Goal: Ask a question

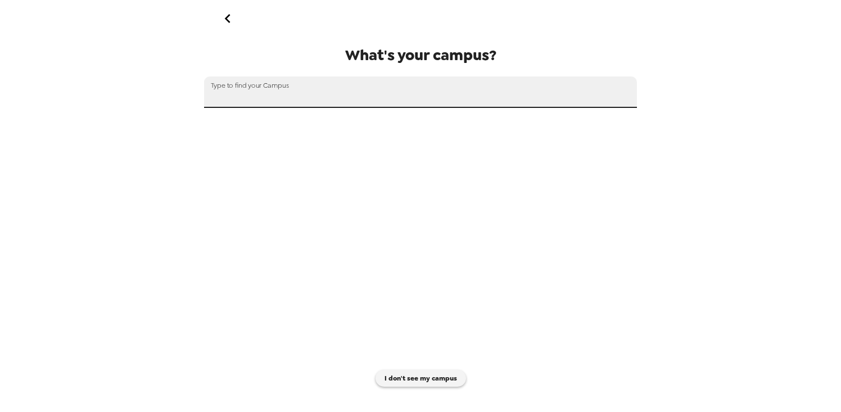
click at [379, 92] on input "text" at bounding box center [420, 91] width 433 height 31
type input "[GEOGRAPHIC_DATA]"
type input "suffo"
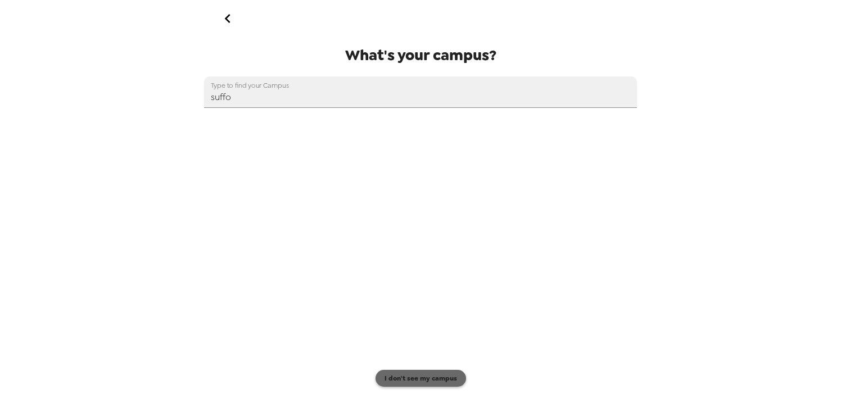
click at [425, 384] on button "I don't see my campus" at bounding box center [421, 378] width 91 height 17
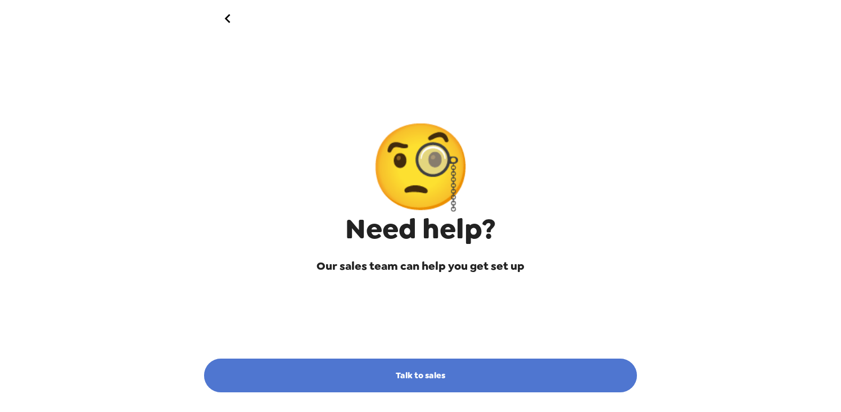
click at [422, 373] on link "Talk to sales" at bounding box center [420, 376] width 433 height 34
